Goal: Task Accomplishment & Management: Manage account settings

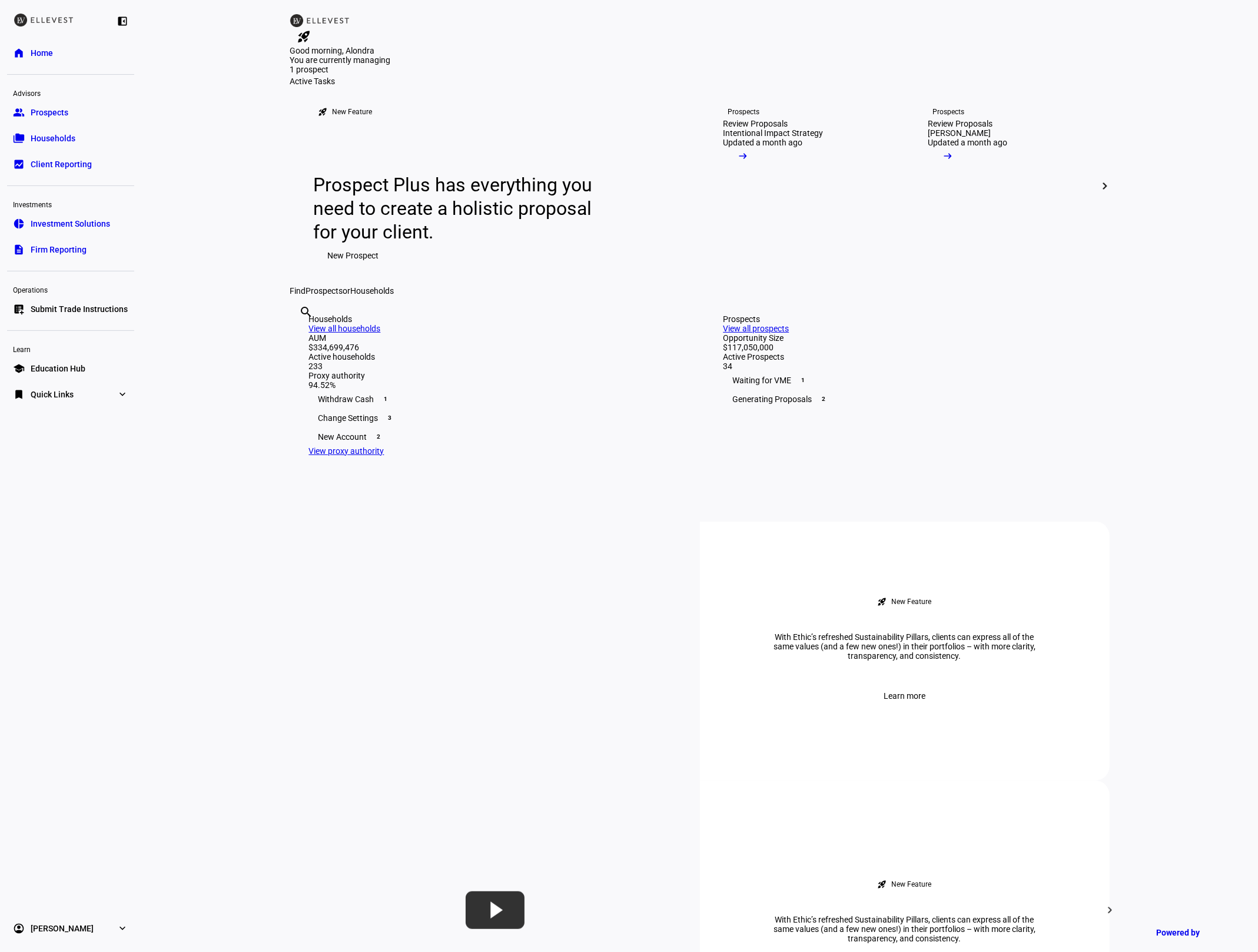
click at [302, 335] on input "text" at bounding box center [300, 327] width 2 height 14
click at [434, 296] on div "search clear" at bounding box center [700, 296] width 819 height 0
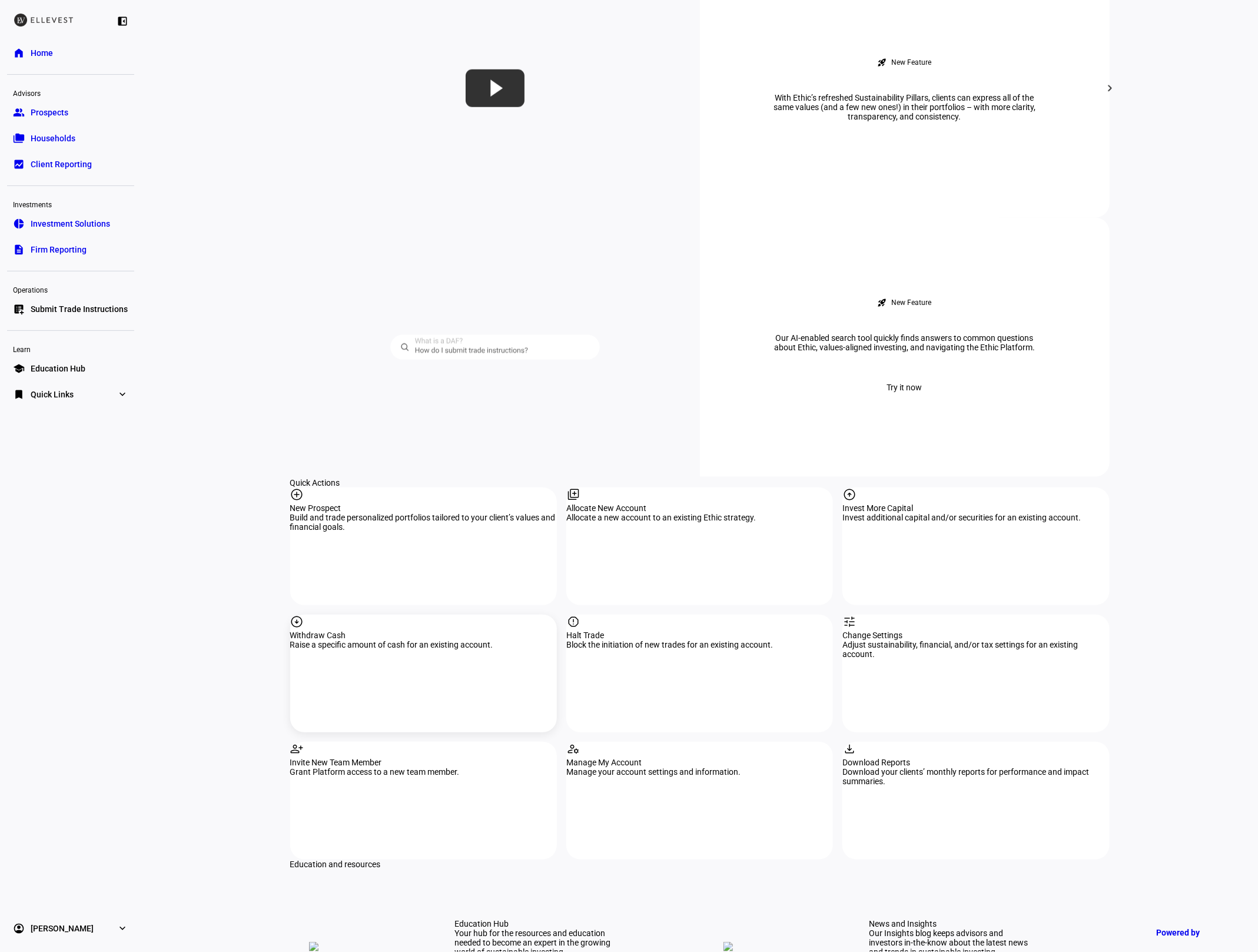
scroll to position [830, 0]
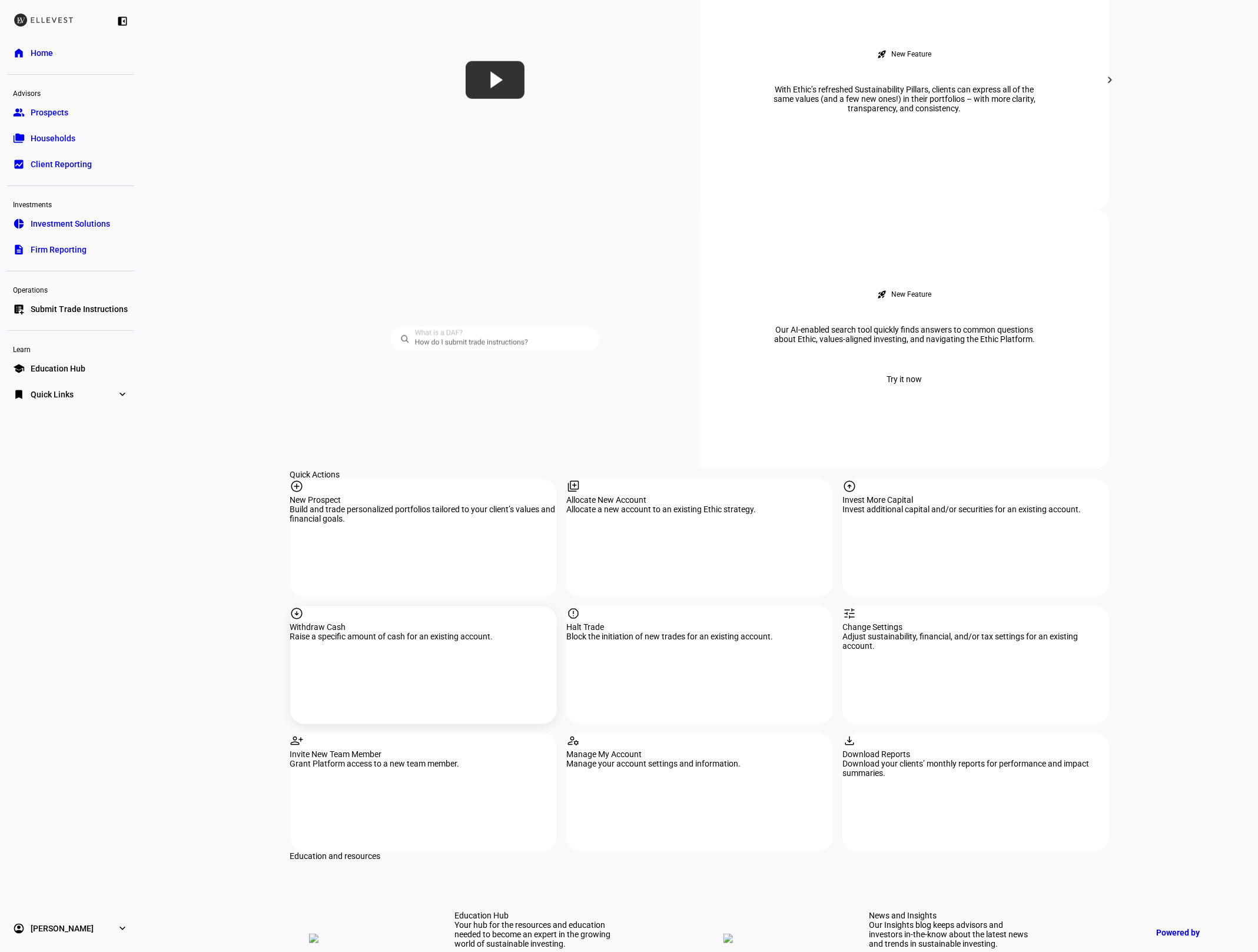
click at [431, 607] on div "arrow_circle_down Withdraw Cash Raise a specific amount of cash for an existing…" at bounding box center [424, 665] width 267 height 118
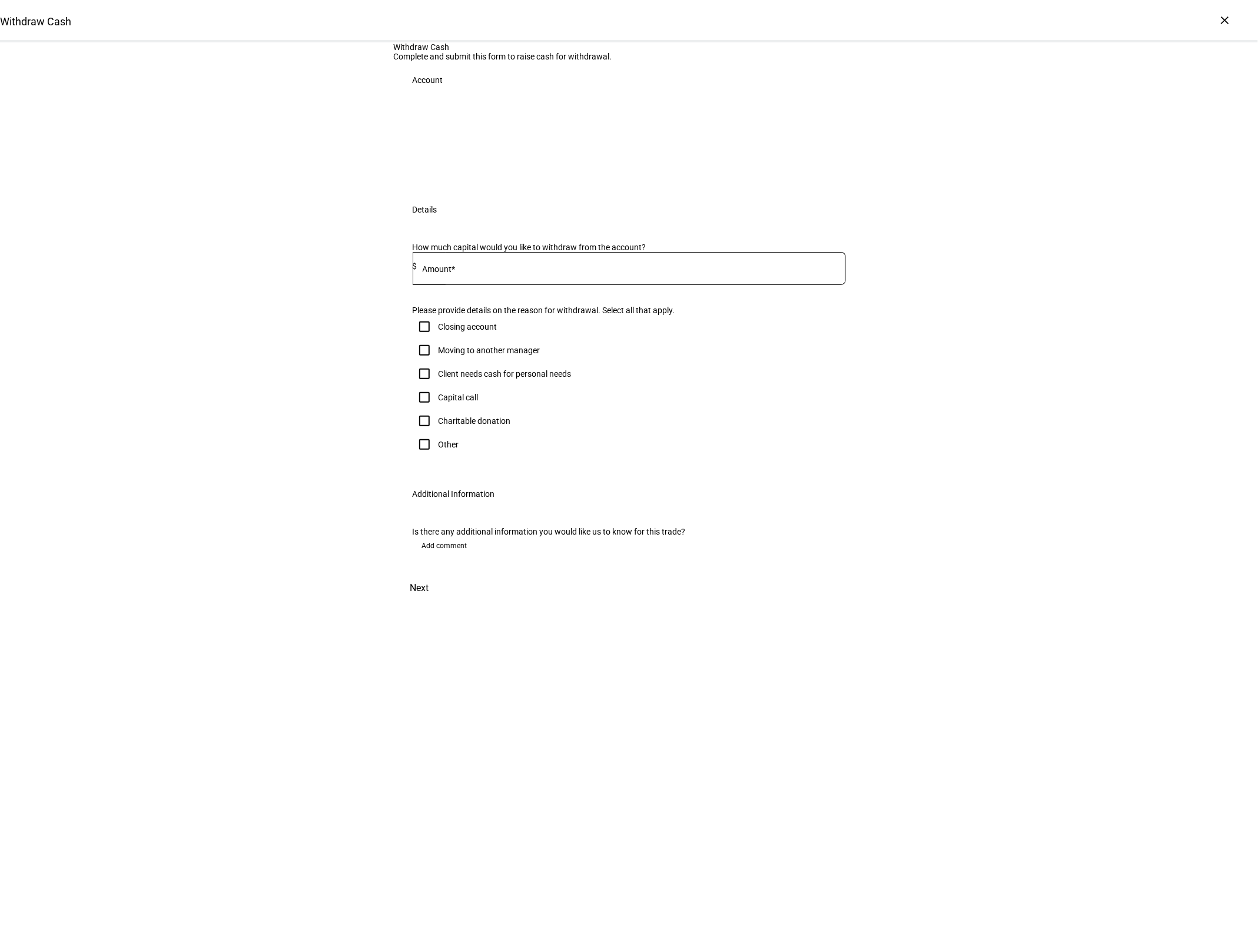
click at [570, 271] on input at bounding box center [632, 266] width 429 height 10
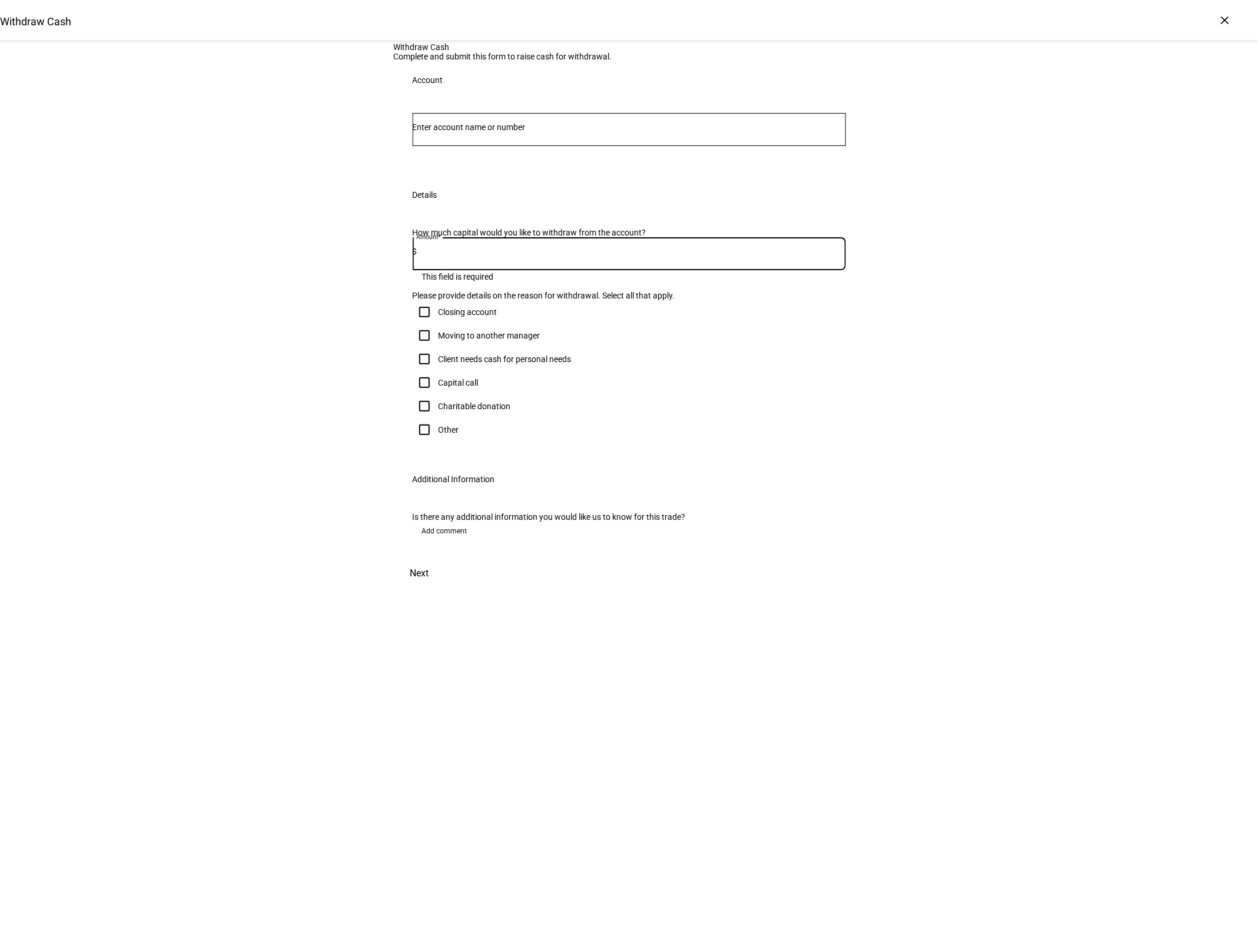
click at [460, 132] on input "Number" at bounding box center [629, 128] width 433 height 10
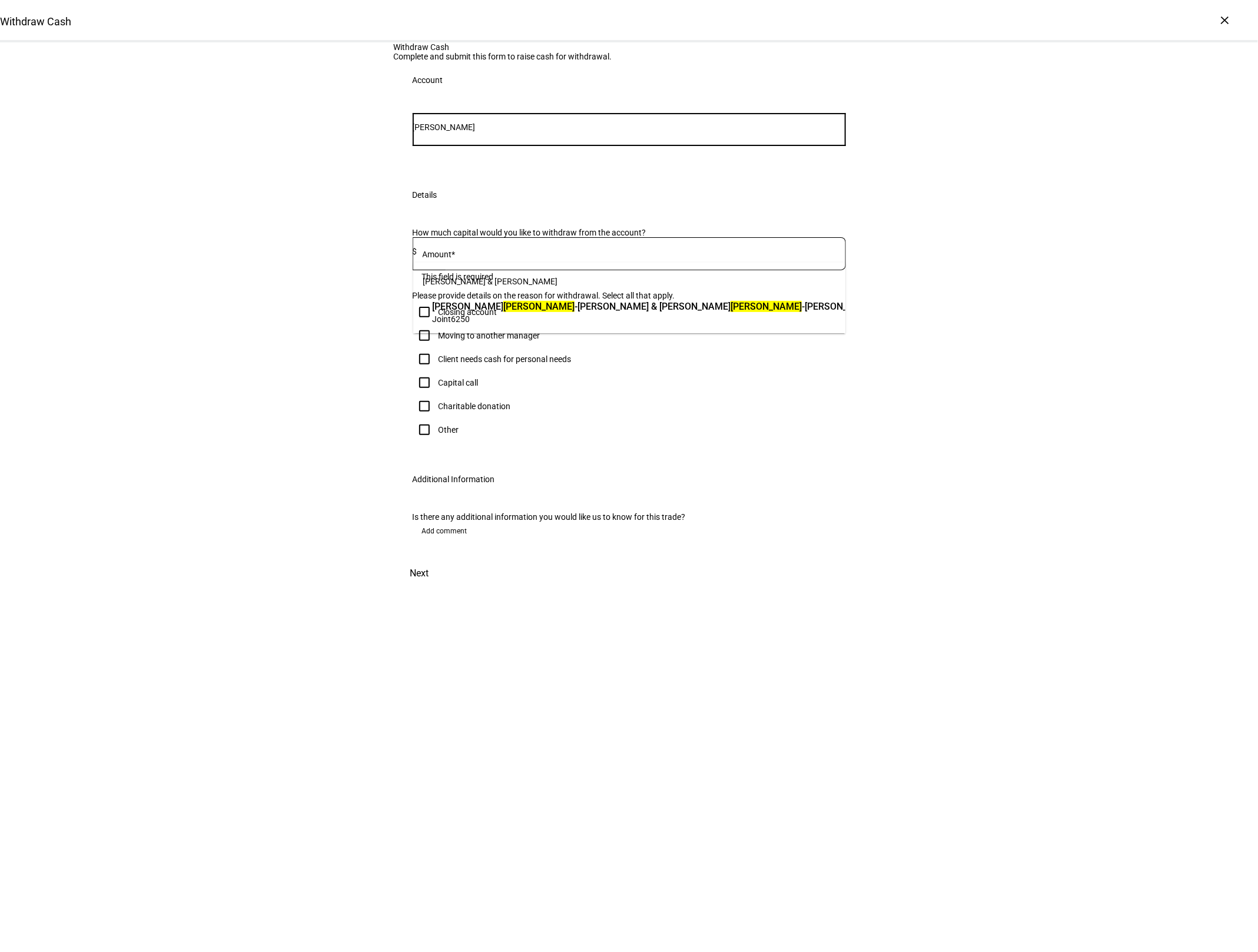
type input "[PERSON_NAME]"
click at [484, 314] on span "Joint 6250" at bounding box center [654, 319] width 444 height 11
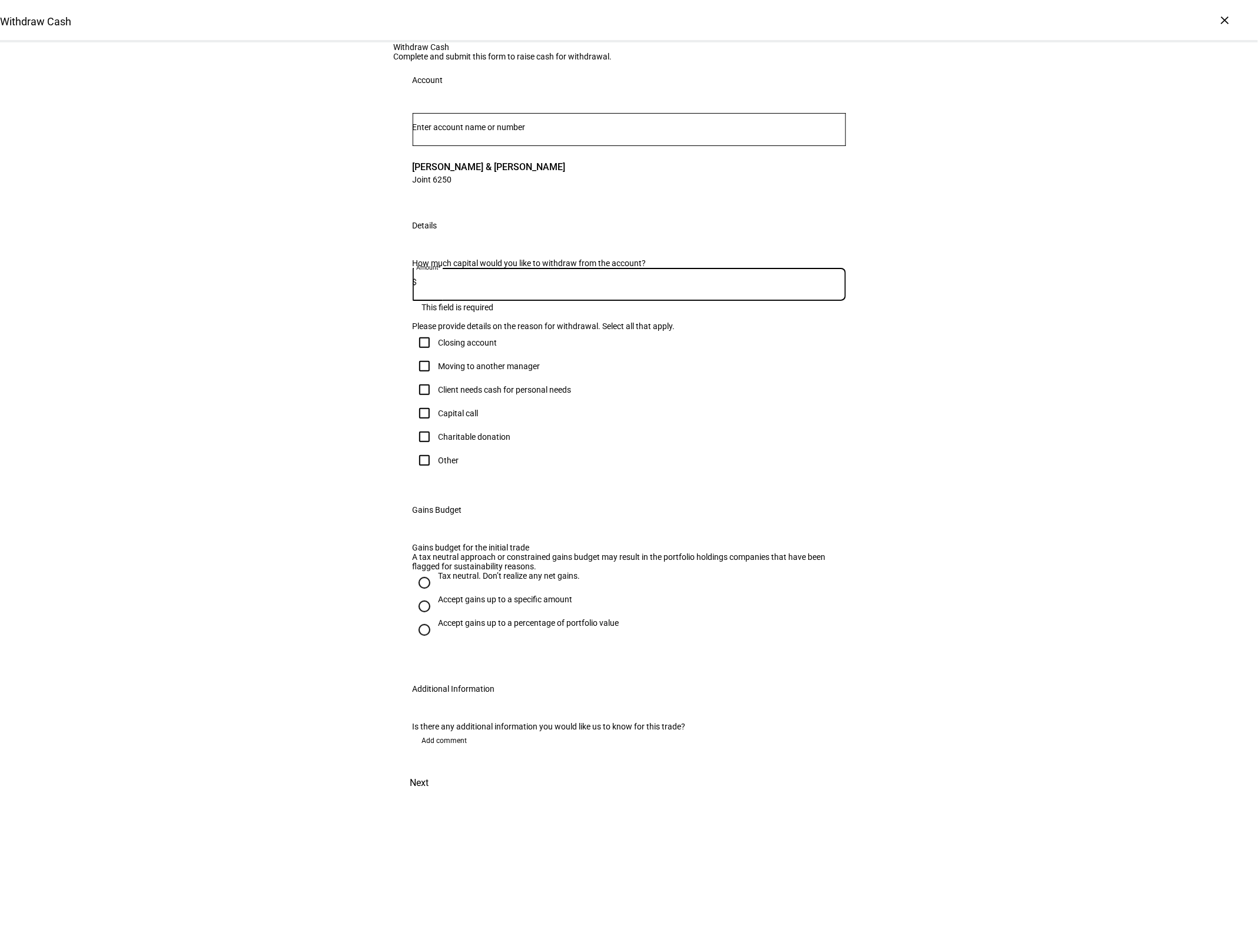
click at [498, 287] on input at bounding box center [632, 282] width 429 height 10
type input "250,000"
click at [489, 395] on div "Client needs cash for personal needs" at bounding box center [505, 390] width 133 height 10
click at [436, 402] on input "Client needs cash for personal needs" at bounding box center [424, 390] width 24 height 24
checkbox input "true"
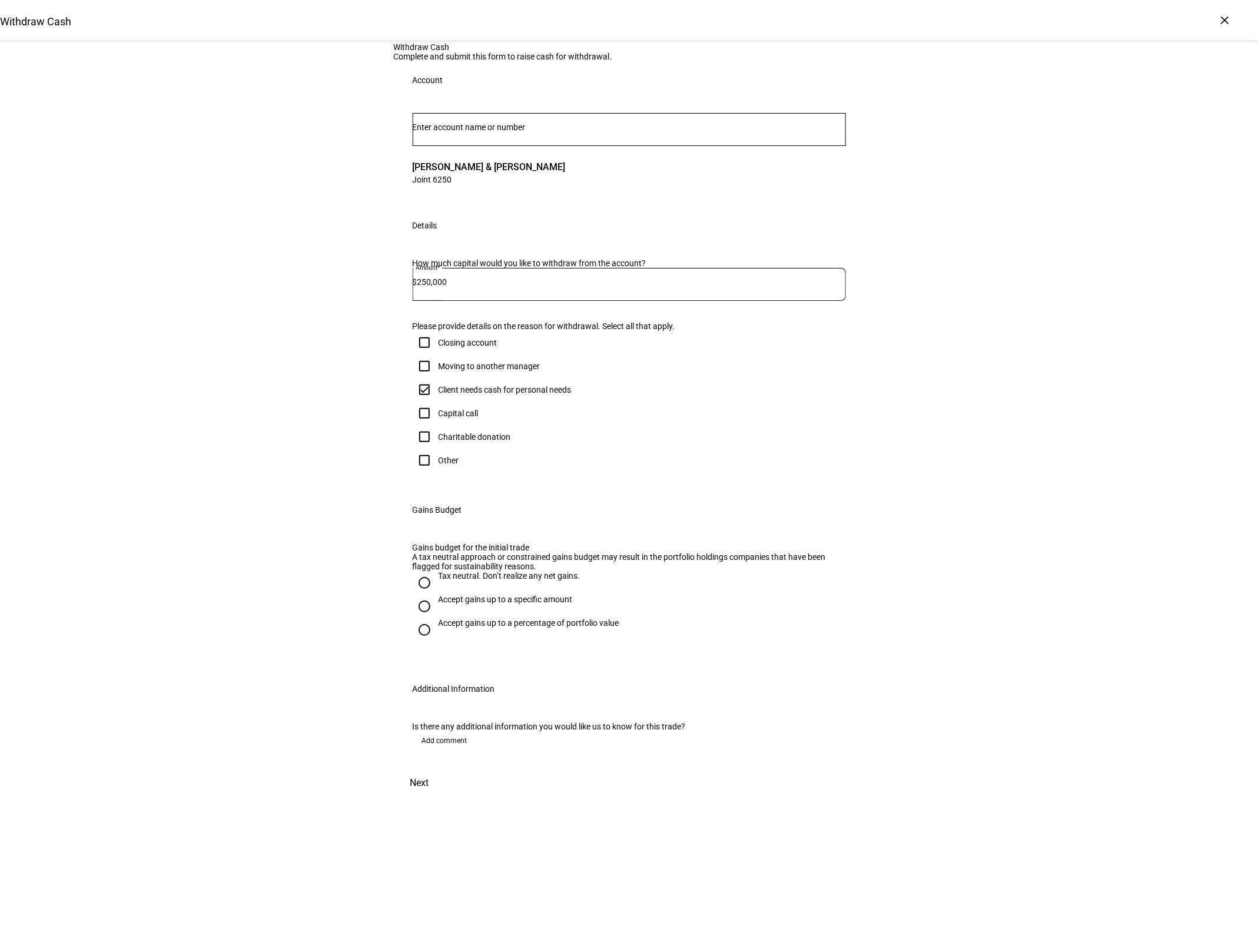
scroll to position [98, 0]
click at [515, 580] on div "Tax neutral. Don’t realize any net gains." at bounding box center [509, 576] width 142 height 10
click at [436, 594] on input "Tax neutral. Don’t realize any net gains." at bounding box center [424, 583] width 24 height 24
radio input "true"
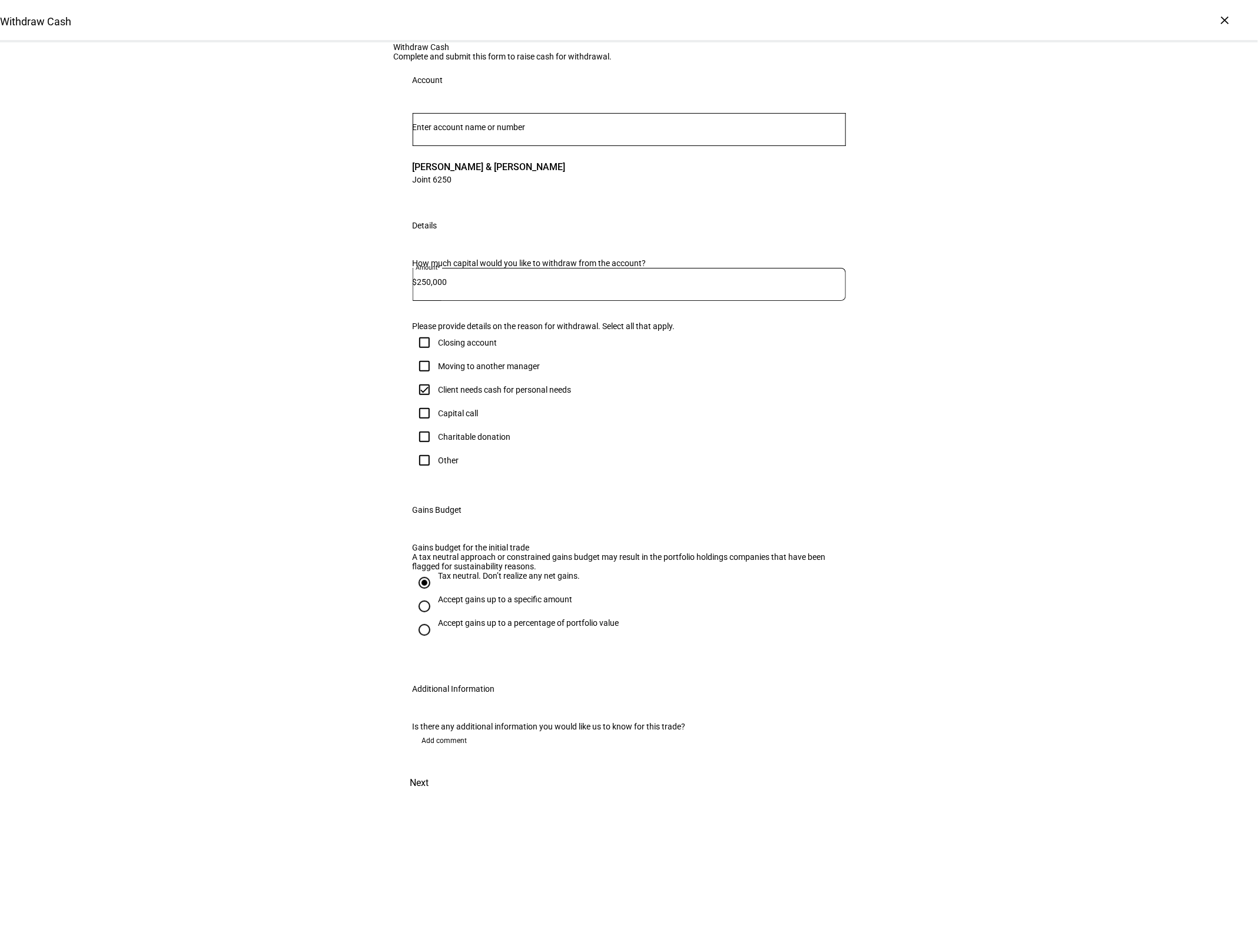
click at [466, 750] on span "Add comment" at bounding box center [444, 740] width 45 height 19
click at [471, 802] on textarea at bounding box center [629, 781] width 433 height 43
type textarea "D"
click at [520, 802] on textarea at bounding box center [629, 781] width 433 height 43
click at [525, 802] on textarea at bounding box center [629, 781] width 433 height 43
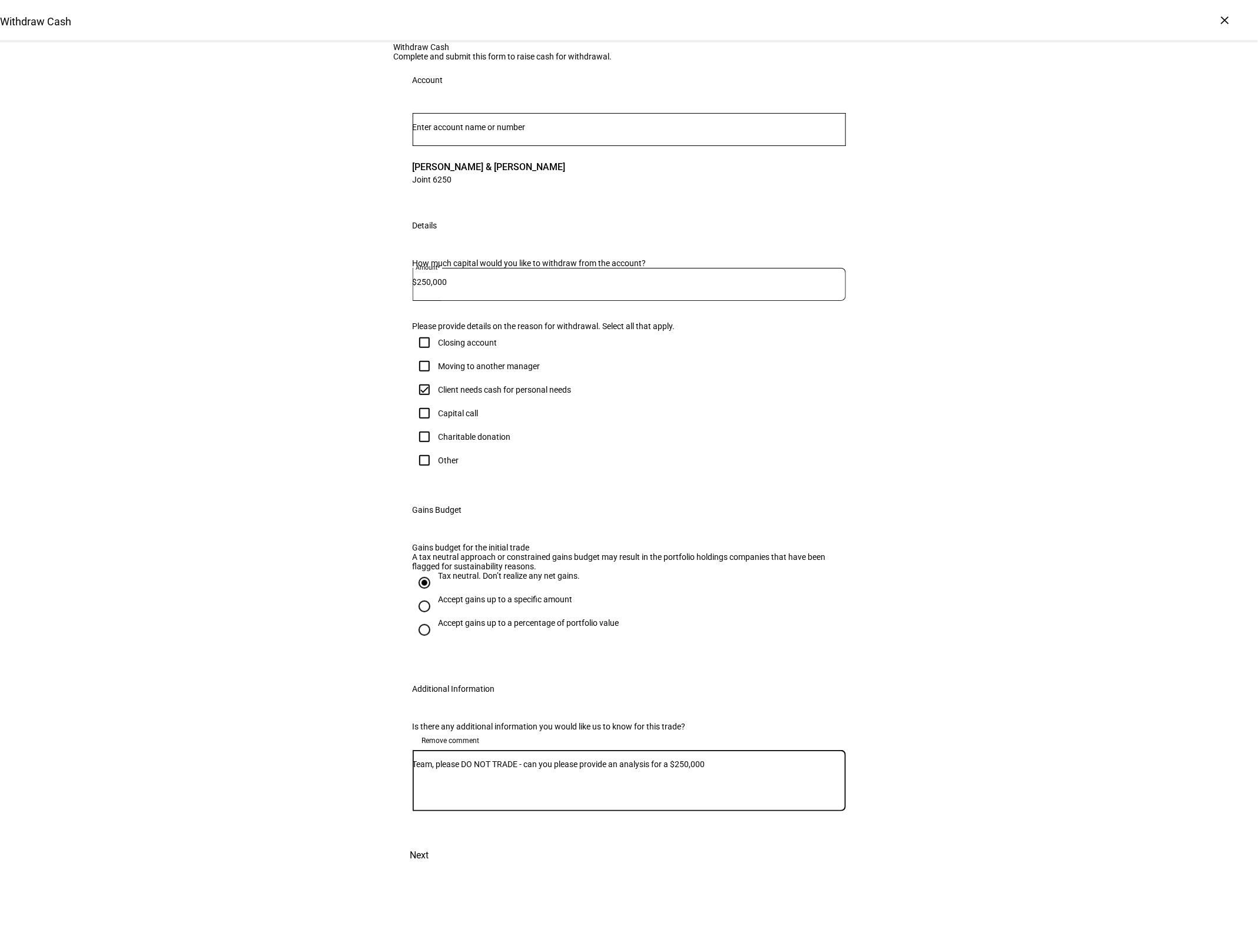
drag, startPoint x: 629, startPoint y: 881, endPoint x: 703, endPoint y: 875, distance: 74.2
click at [629, 802] on textarea "Team, please DO NOT TRADE - can you please provide an analysis for a $250,000" at bounding box center [629, 781] width 433 height 43
click at [778, 802] on textarea "Team, please DO NOT TRADE - can you please provide a gains analysis for a $250,…" at bounding box center [629, 781] width 433 height 43
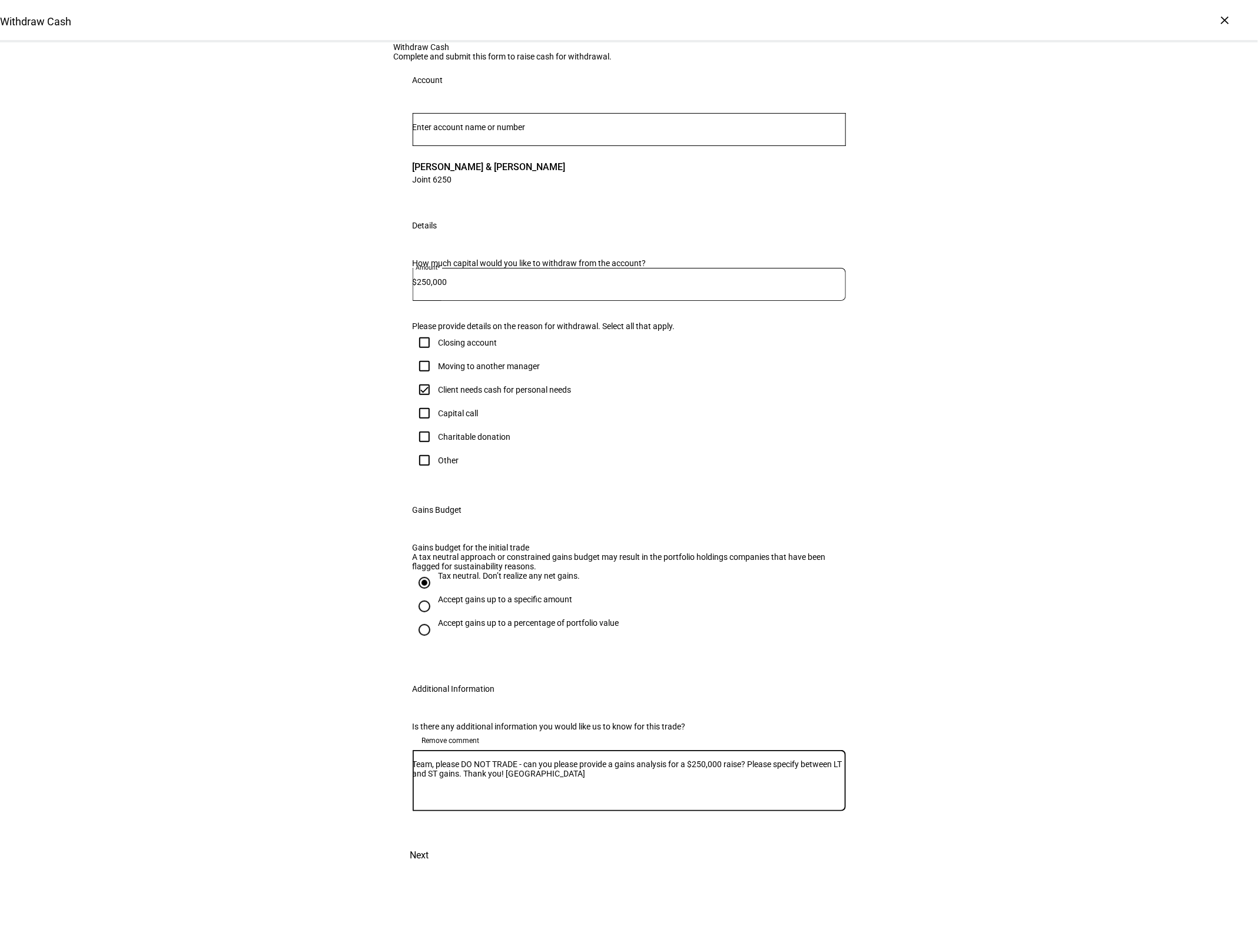
type textarea "Team, please DO NOT TRADE - can you please provide a gains analysis for a $250,…"
click at [429, 869] on span "Next" at bounding box center [419, 855] width 19 height 29
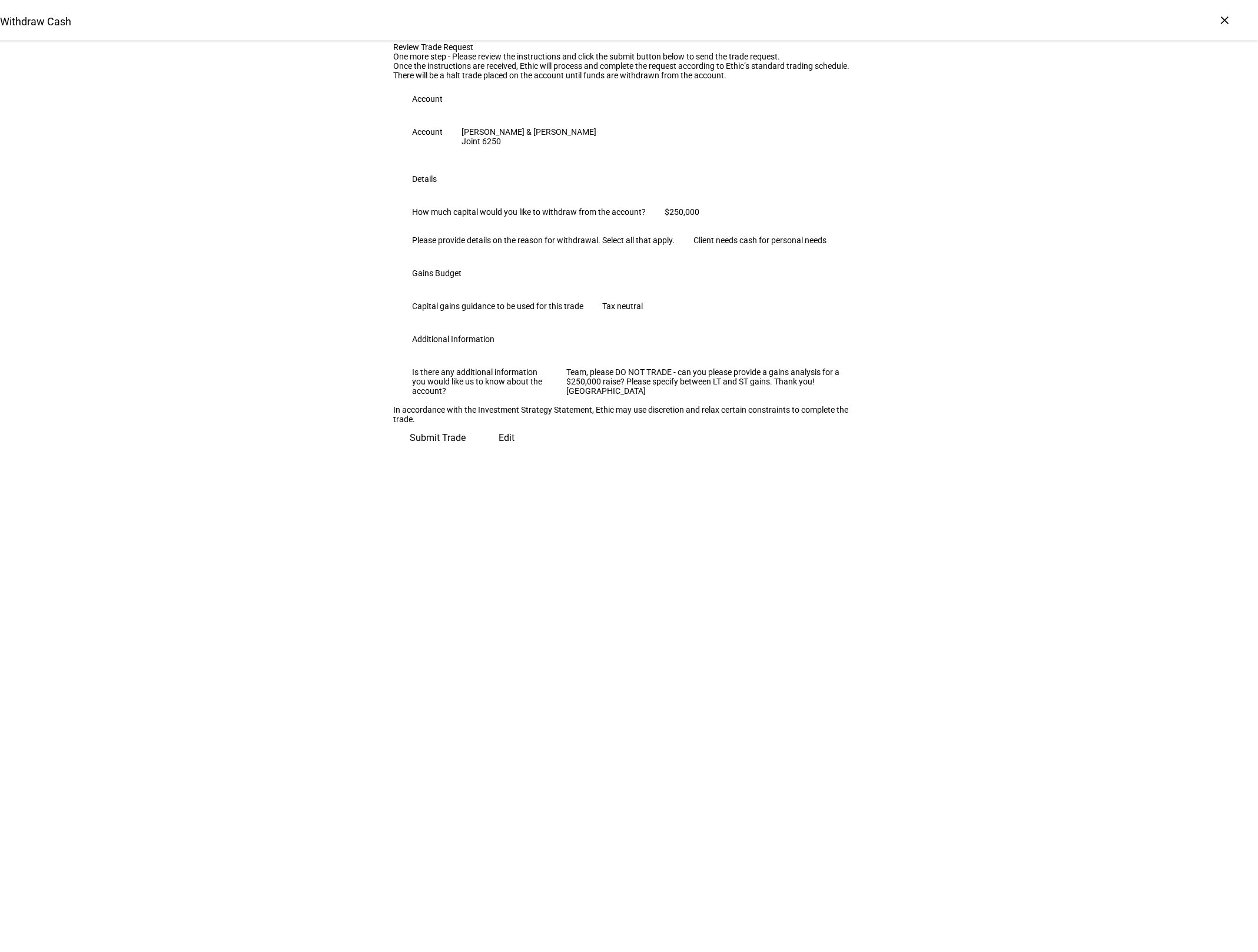
scroll to position [0, 0]
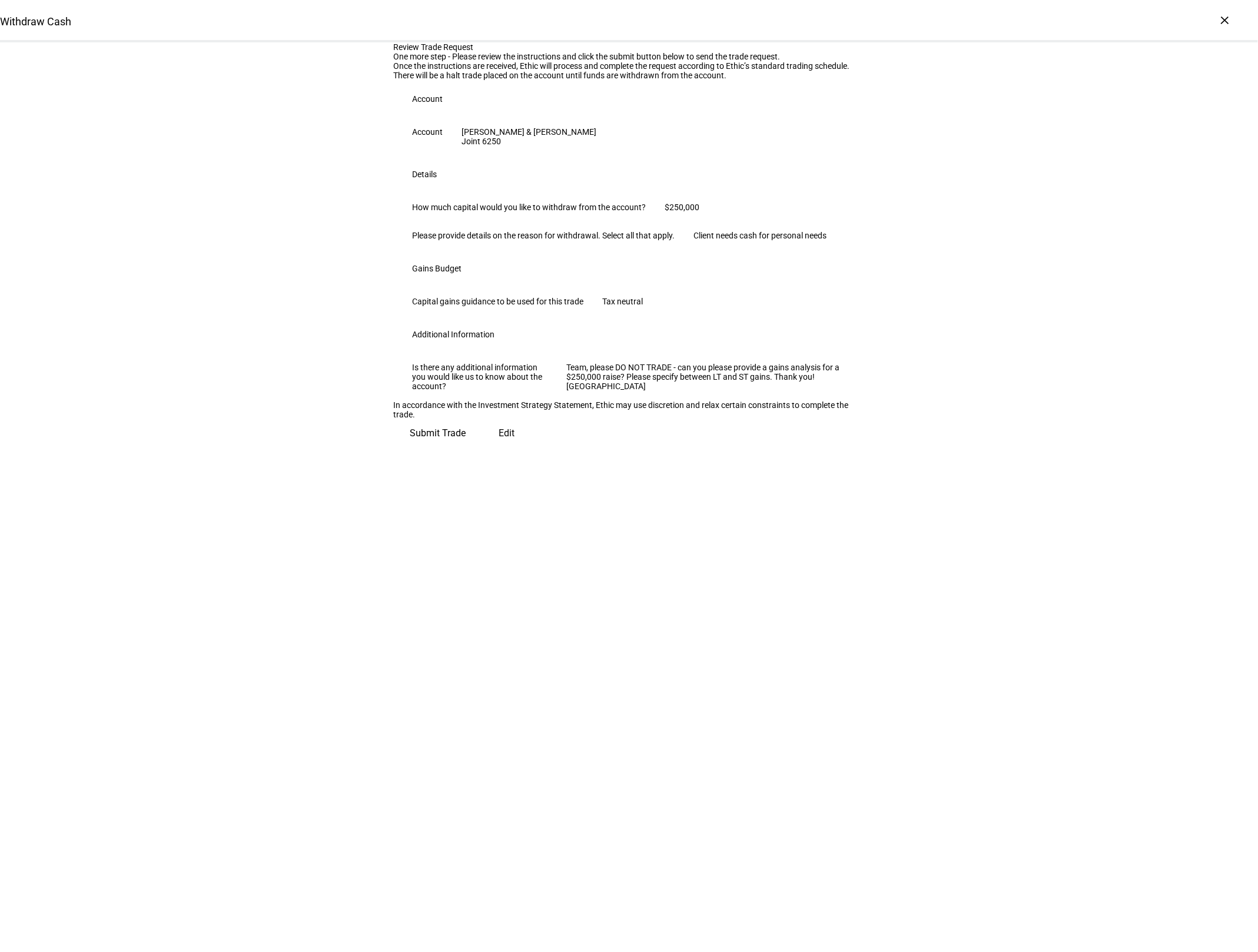
click at [467, 448] on span "Submit Trade" at bounding box center [438, 433] width 56 height 29
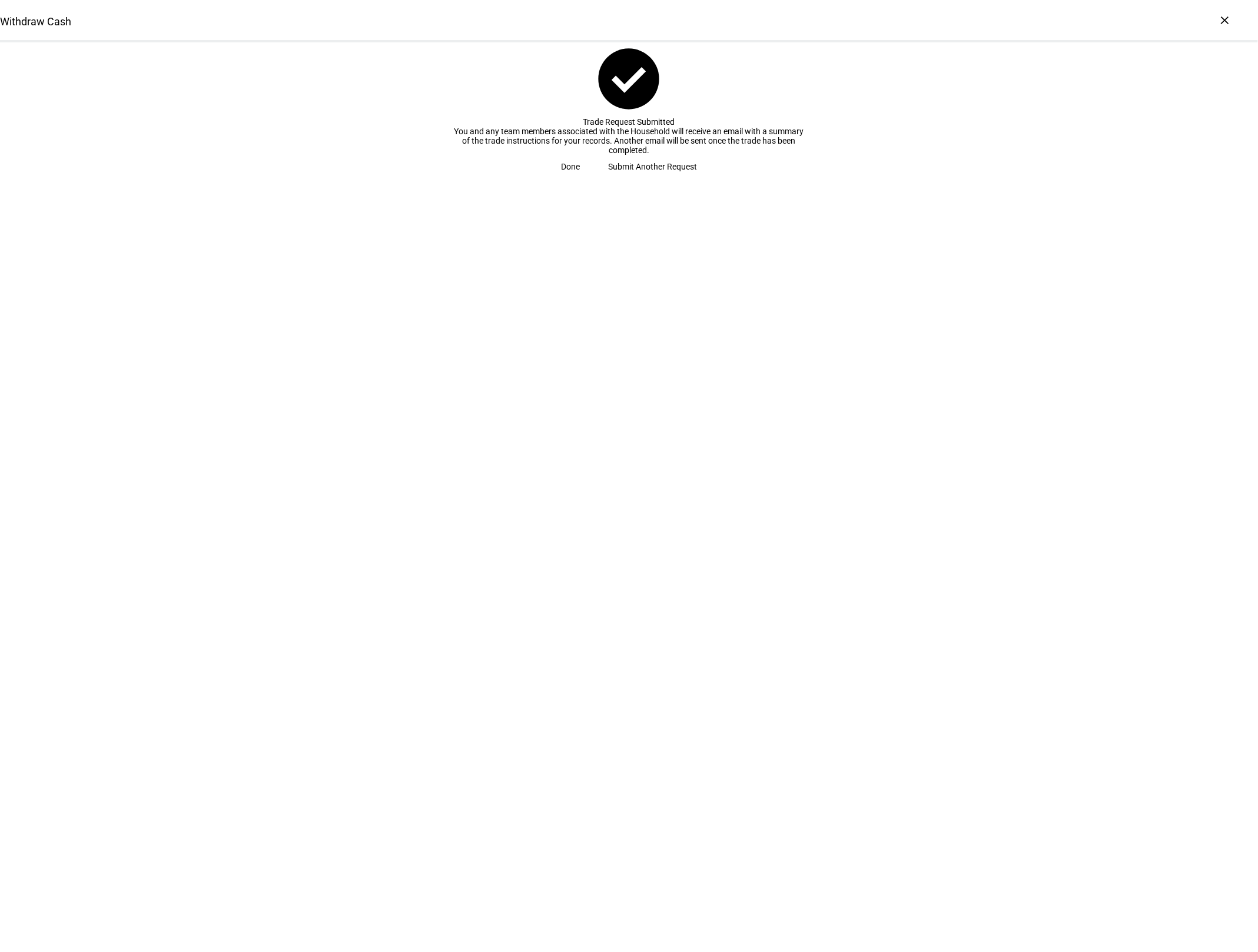
click at [579, 178] on span "Done" at bounding box center [570, 166] width 19 height 24
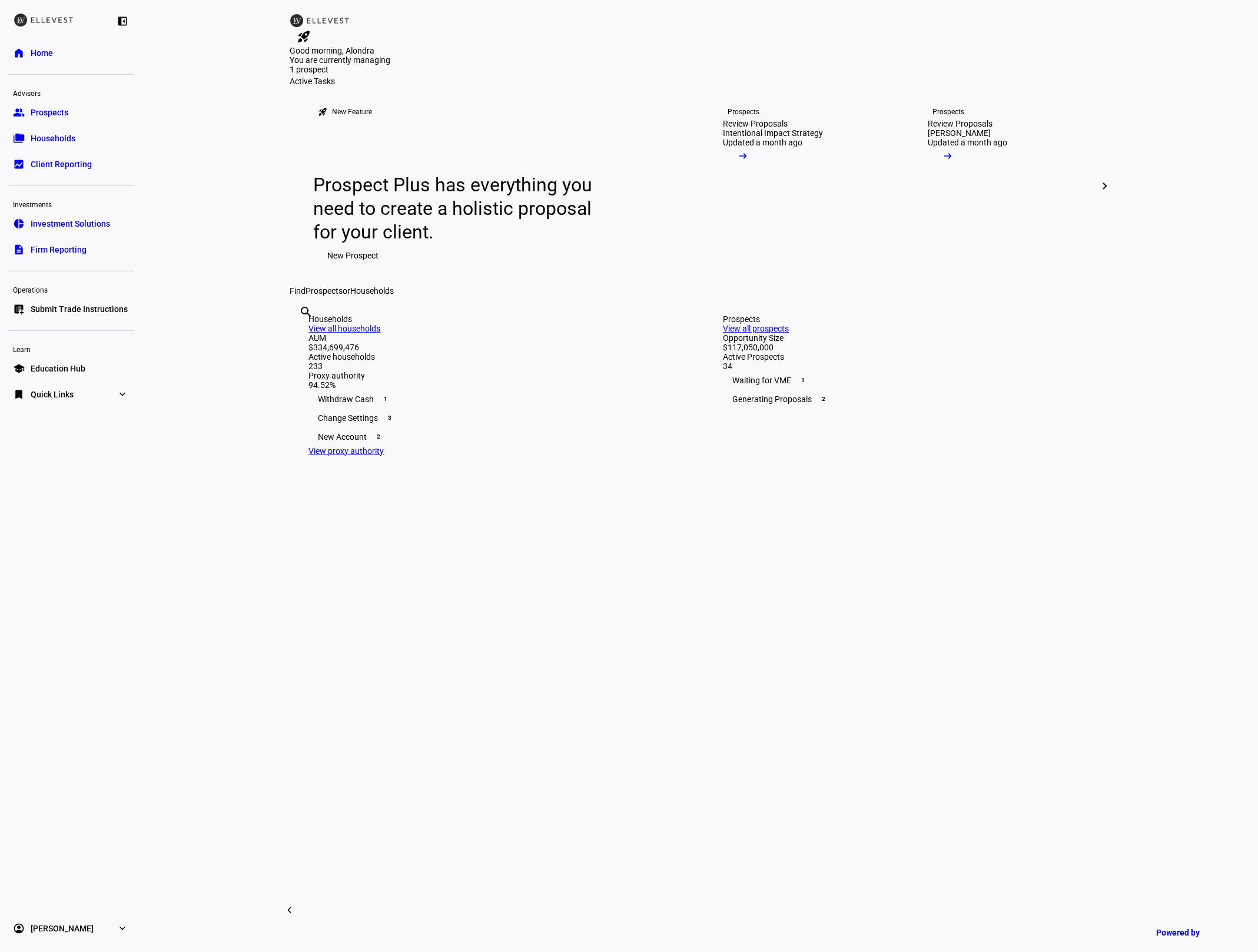
click at [309, 360] on div "search clear" at bounding box center [300, 327] width 19 height 65
click at [302, 335] on input "text" at bounding box center [300, 327] width 2 height 14
type input "brakeman"
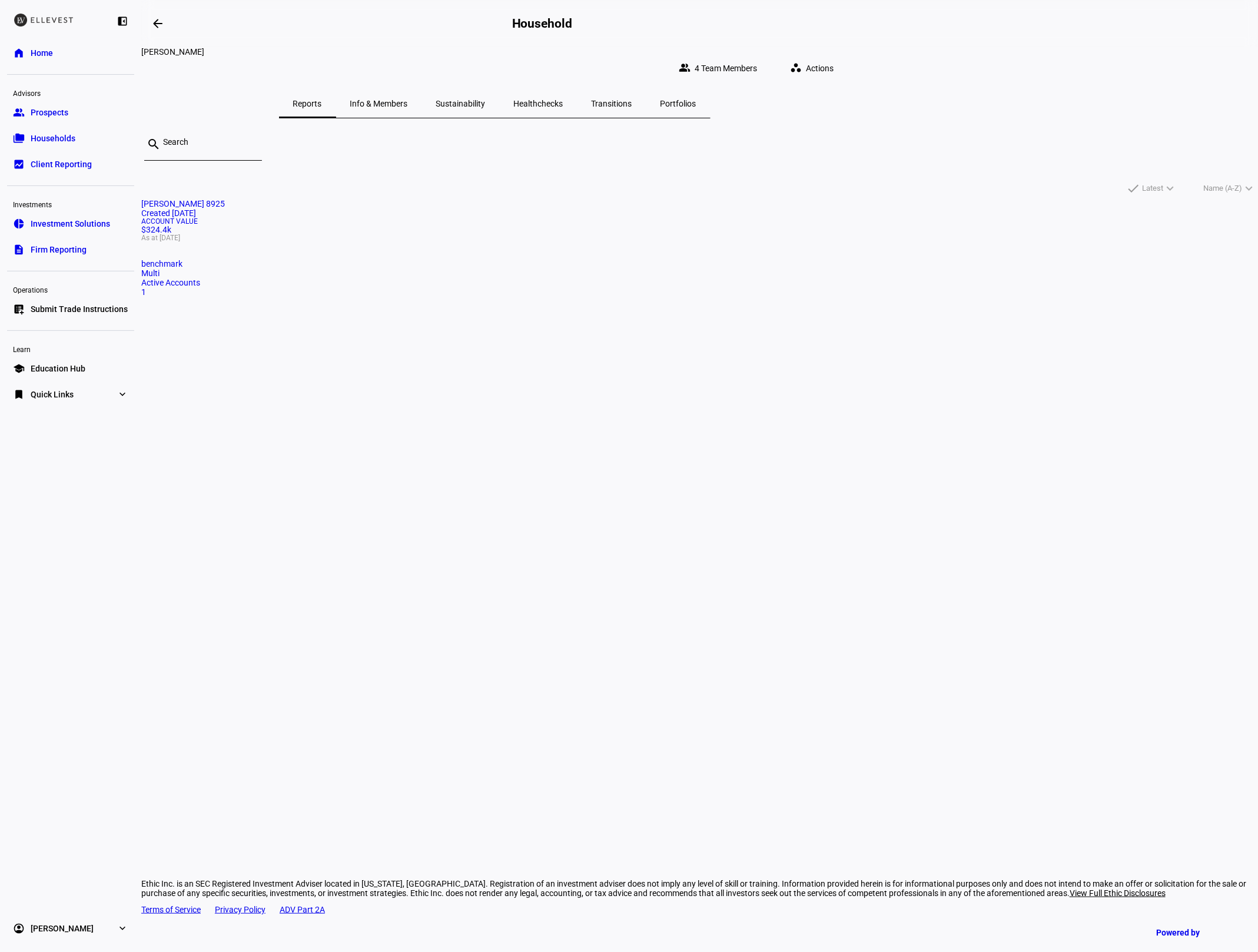
click at [537, 297] on mat-card "[PERSON_NAME] 8925 Created [DATE] Account Value $324.4k As at [DATE] benchmark …" at bounding box center [700, 247] width 1116 height 97
click at [158, 22] on mat-icon "arrow_backwards" at bounding box center [157, 23] width 14 height 14
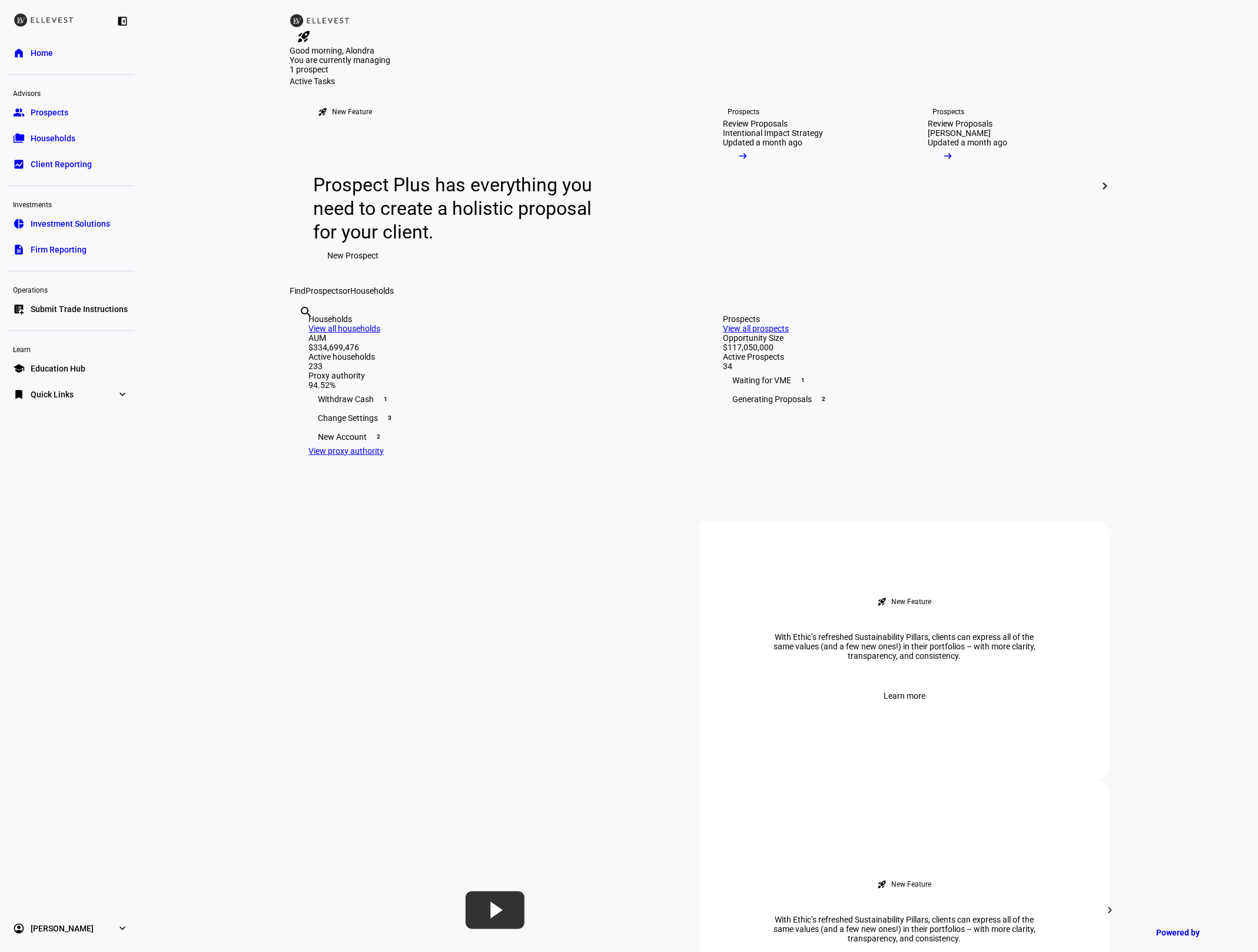
click at [302, 335] on input "text" at bounding box center [300, 327] width 2 height 14
type input "brakeman"
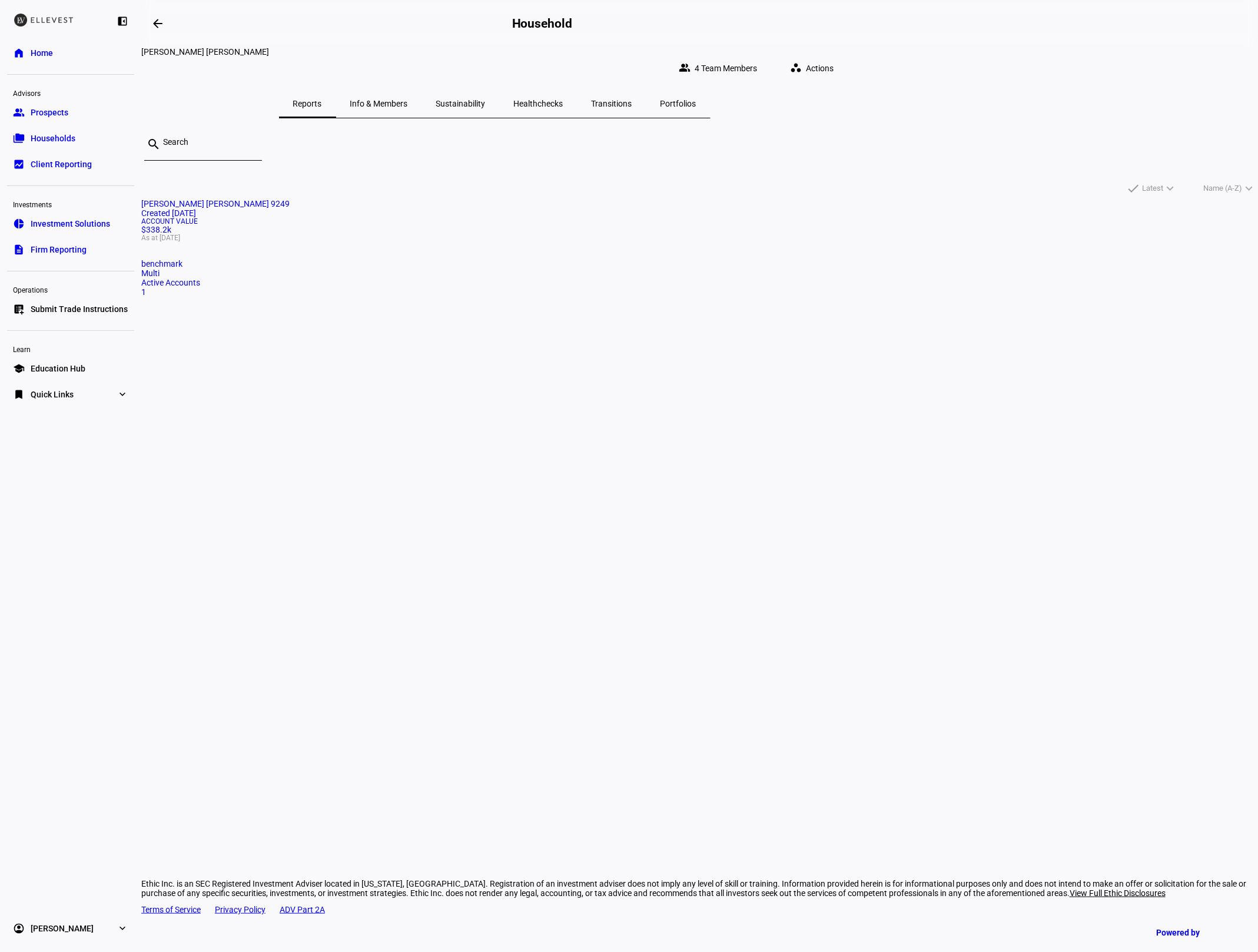
click at [486, 242] on mat-card "[PERSON_NAME] [PERSON_NAME] 9249 Created [DATE] Account Value $338.2k As at [DA…" at bounding box center [700, 247] width 1116 height 97
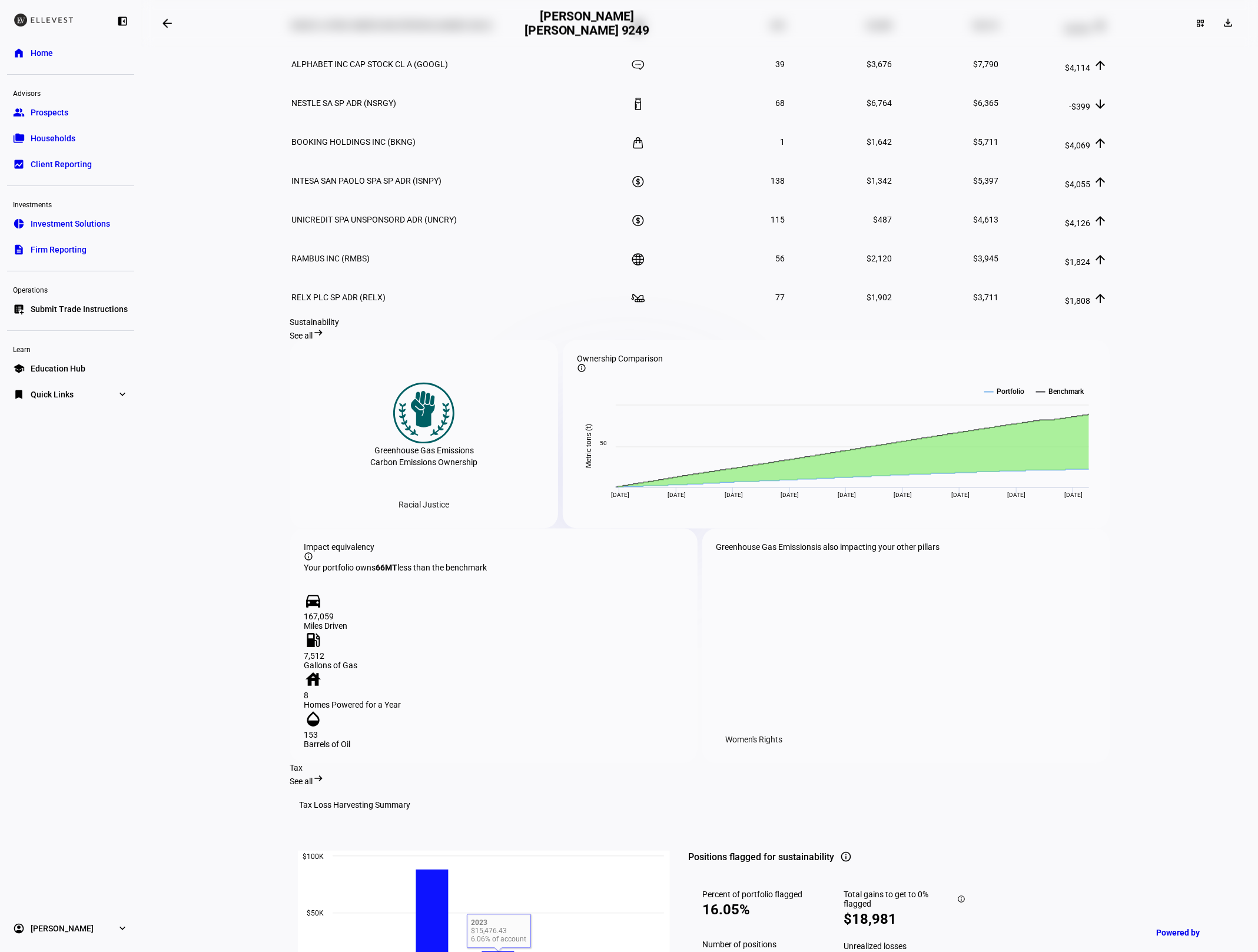
scroll to position [895, 0]
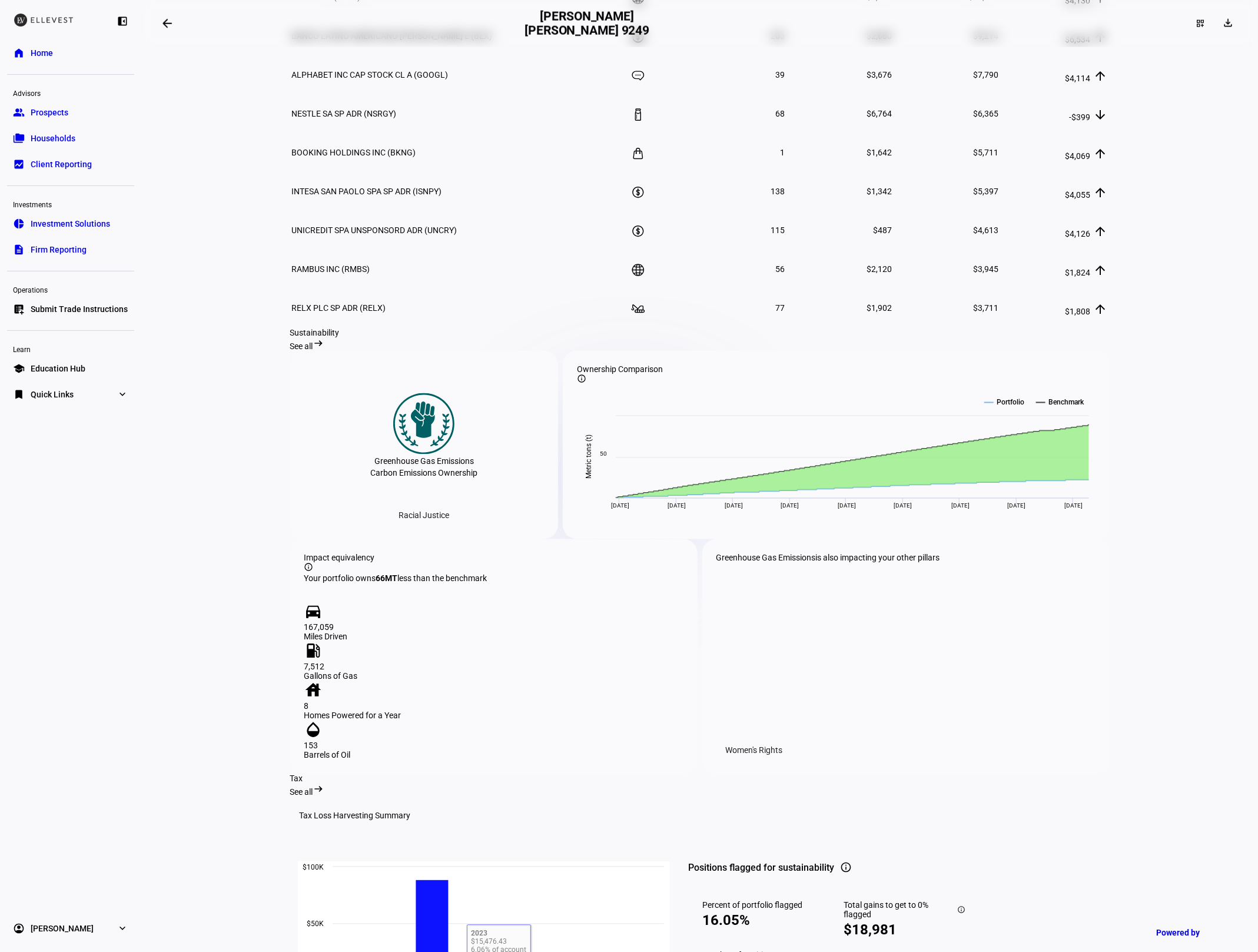
click at [80, 57] on link "home Home" at bounding box center [70, 52] width 127 height 24
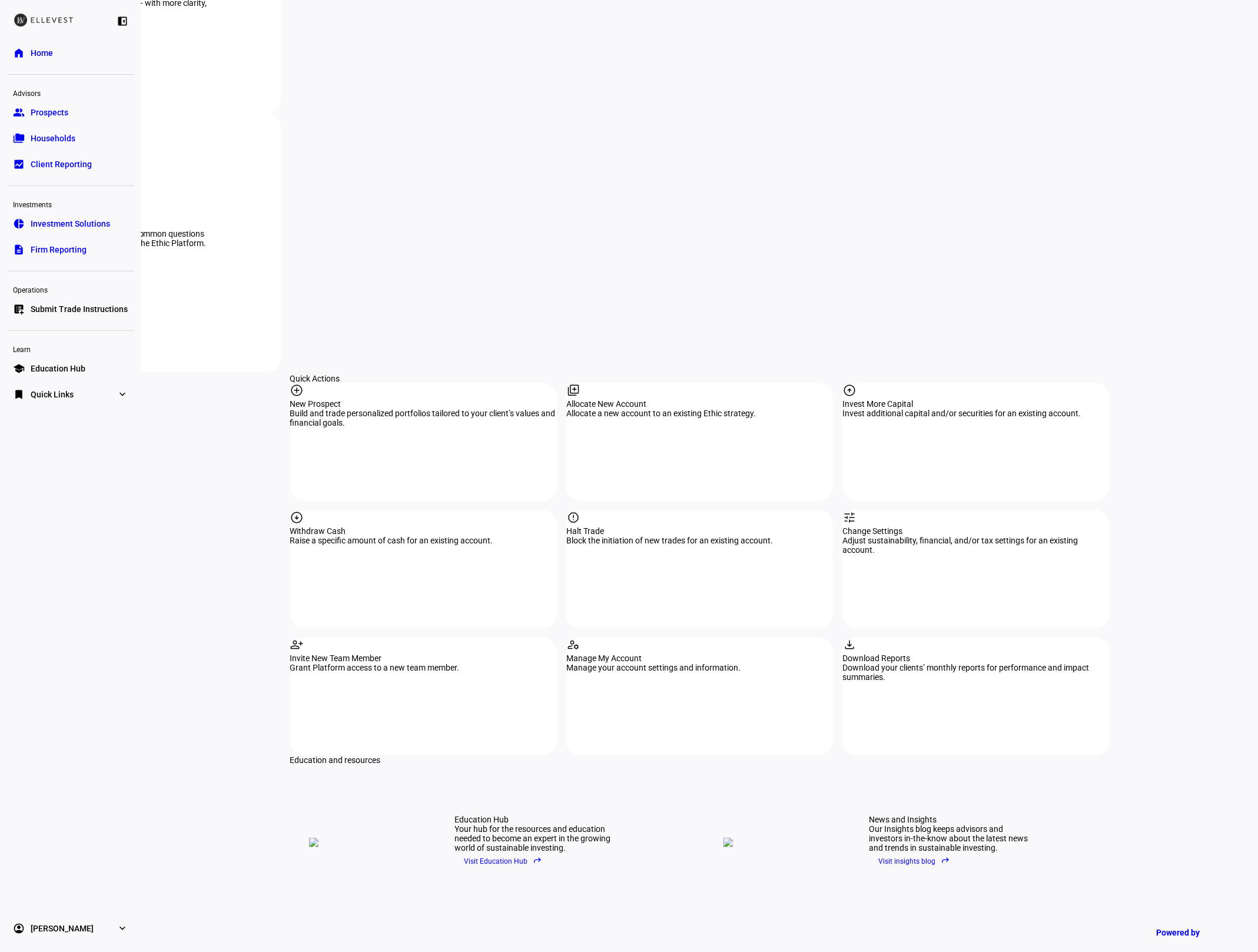
scroll to position [1092, 0]
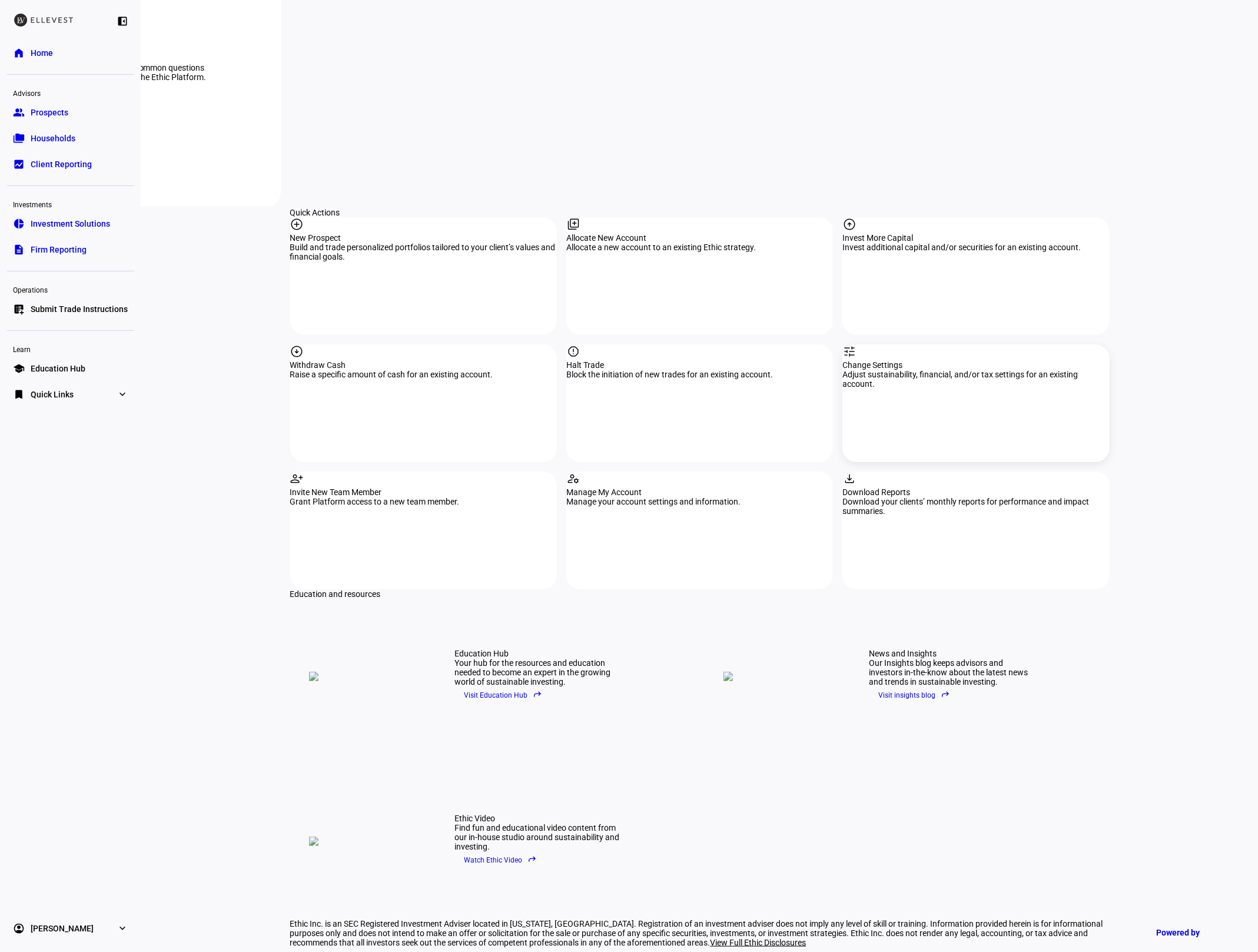
click at [872, 345] on div "tune Change Settings Adjust sustainability, financial, and/or tax settings for …" at bounding box center [976, 404] width 267 height 118
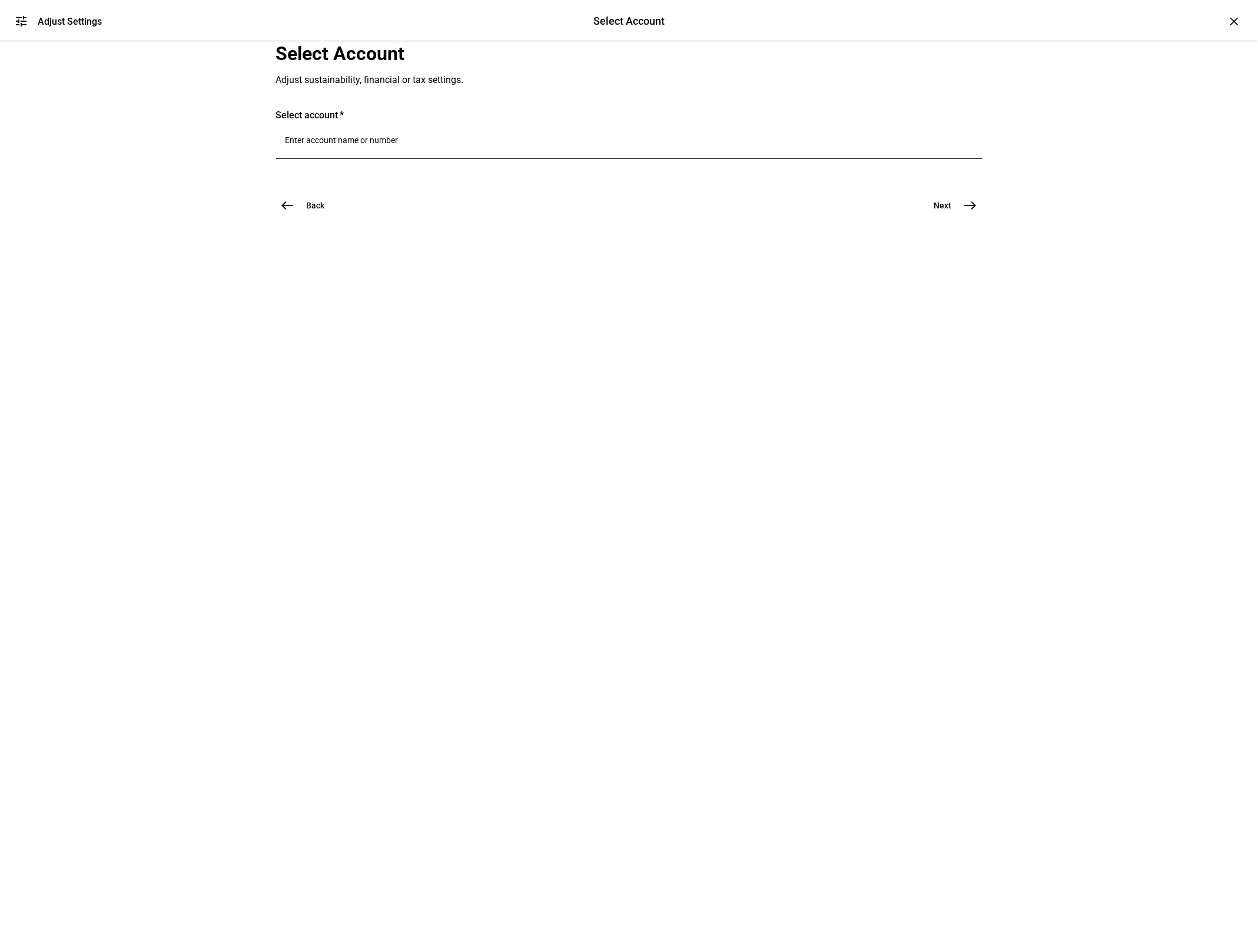
drag, startPoint x: 459, startPoint y: 268, endPoint x: 437, endPoint y: 289, distance: 30.4
click at [454, 170] on div "Select account" at bounding box center [629, 140] width 706 height 61
click at [437, 145] on input "Number" at bounding box center [629, 140] width 688 height 10
type input "brake"
click at [426, 409] on mark "Brake" at bounding box center [439, 415] width 25 height 11
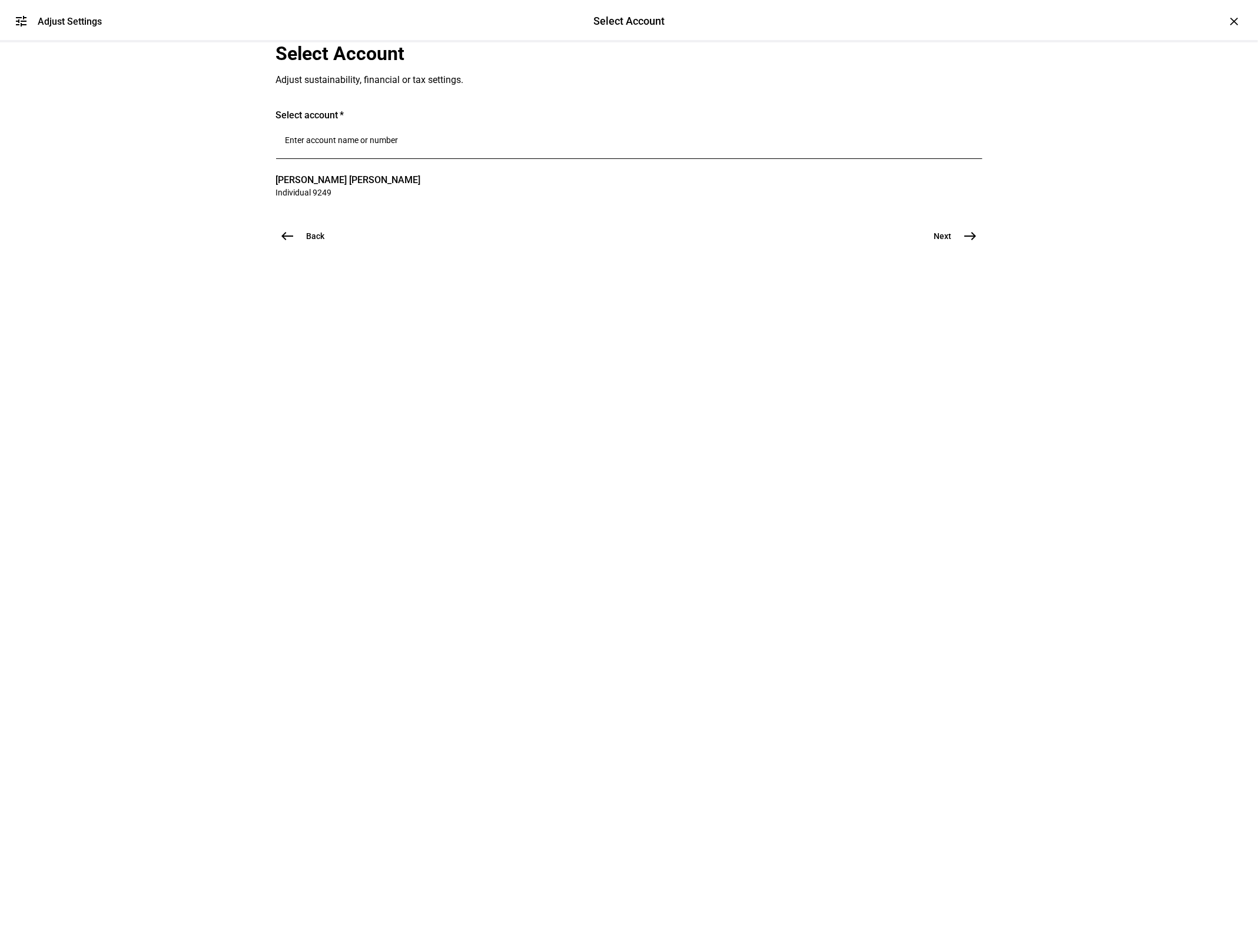
click at [931, 248] on button "Next east" at bounding box center [951, 236] width 62 height 24
